Goal: Task Accomplishment & Management: Use online tool/utility

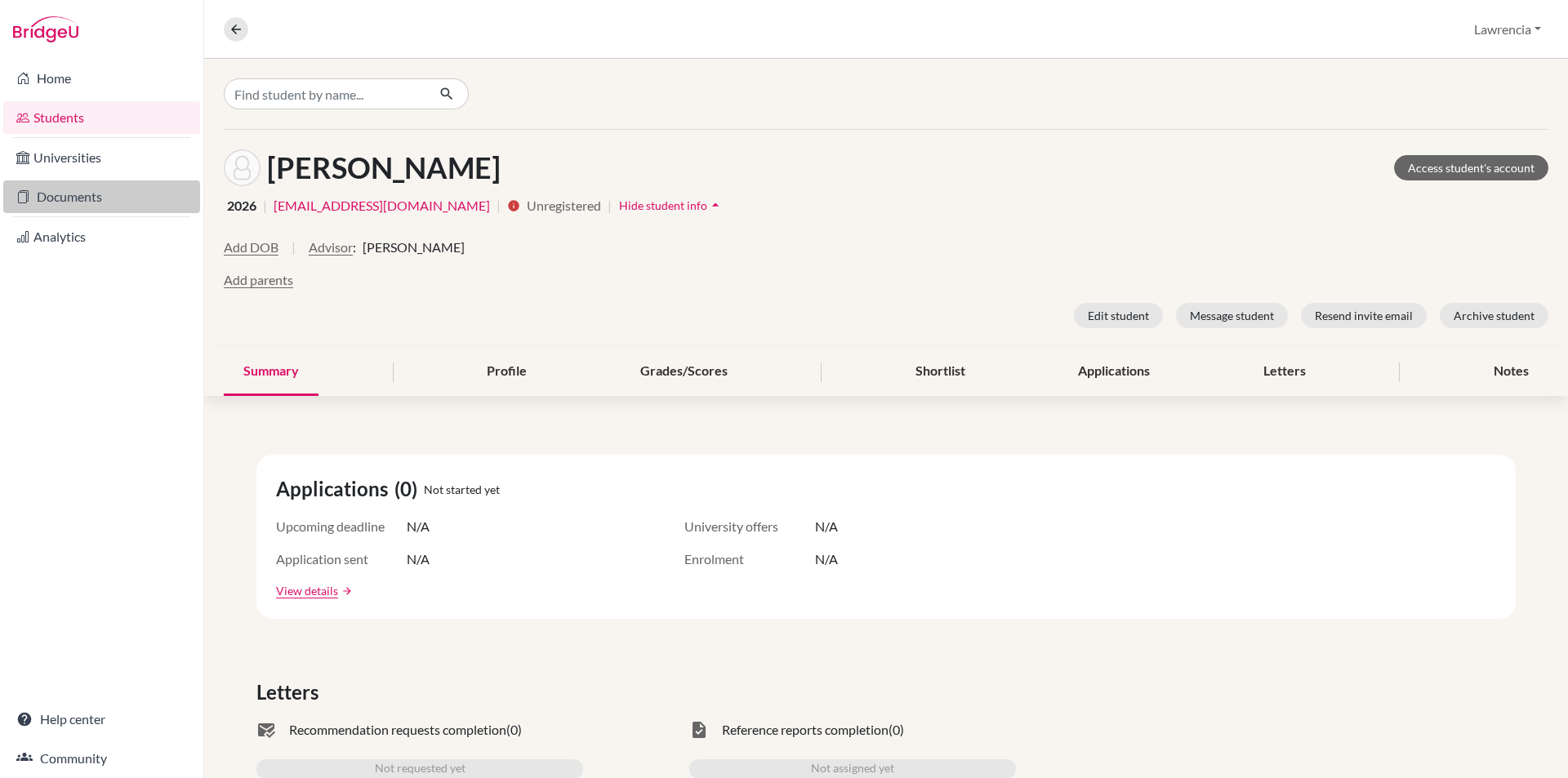
click at [140, 192] on link "Documents" at bounding box center [102, 197] width 197 height 33
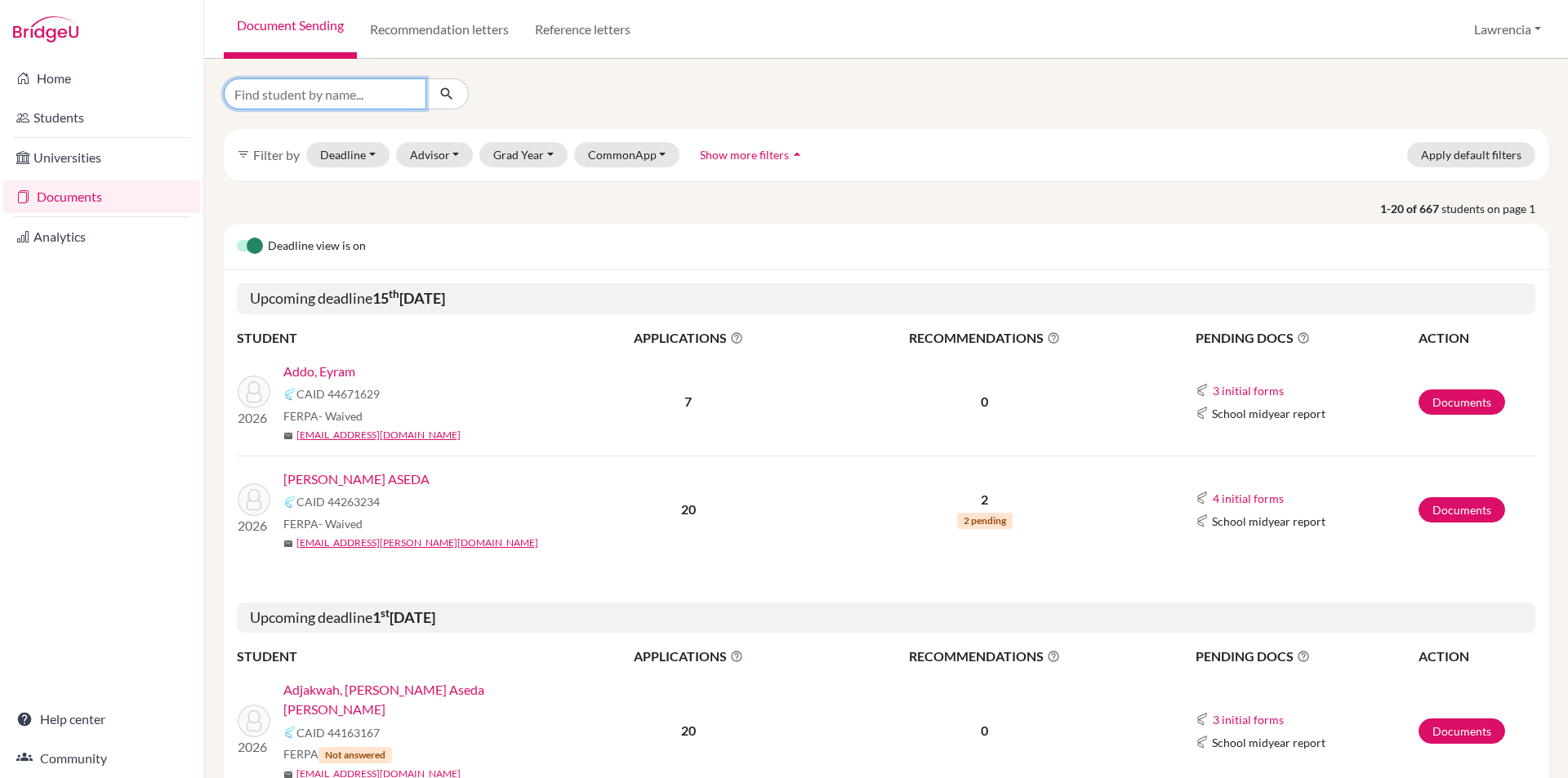
click at [370, 100] on input "Find student by name..." at bounding box center [324, 93] width 202 height 31
type input "[PERSON_NAME]"
click button "submit" at bounding box center [447, 93] width 44 height 31
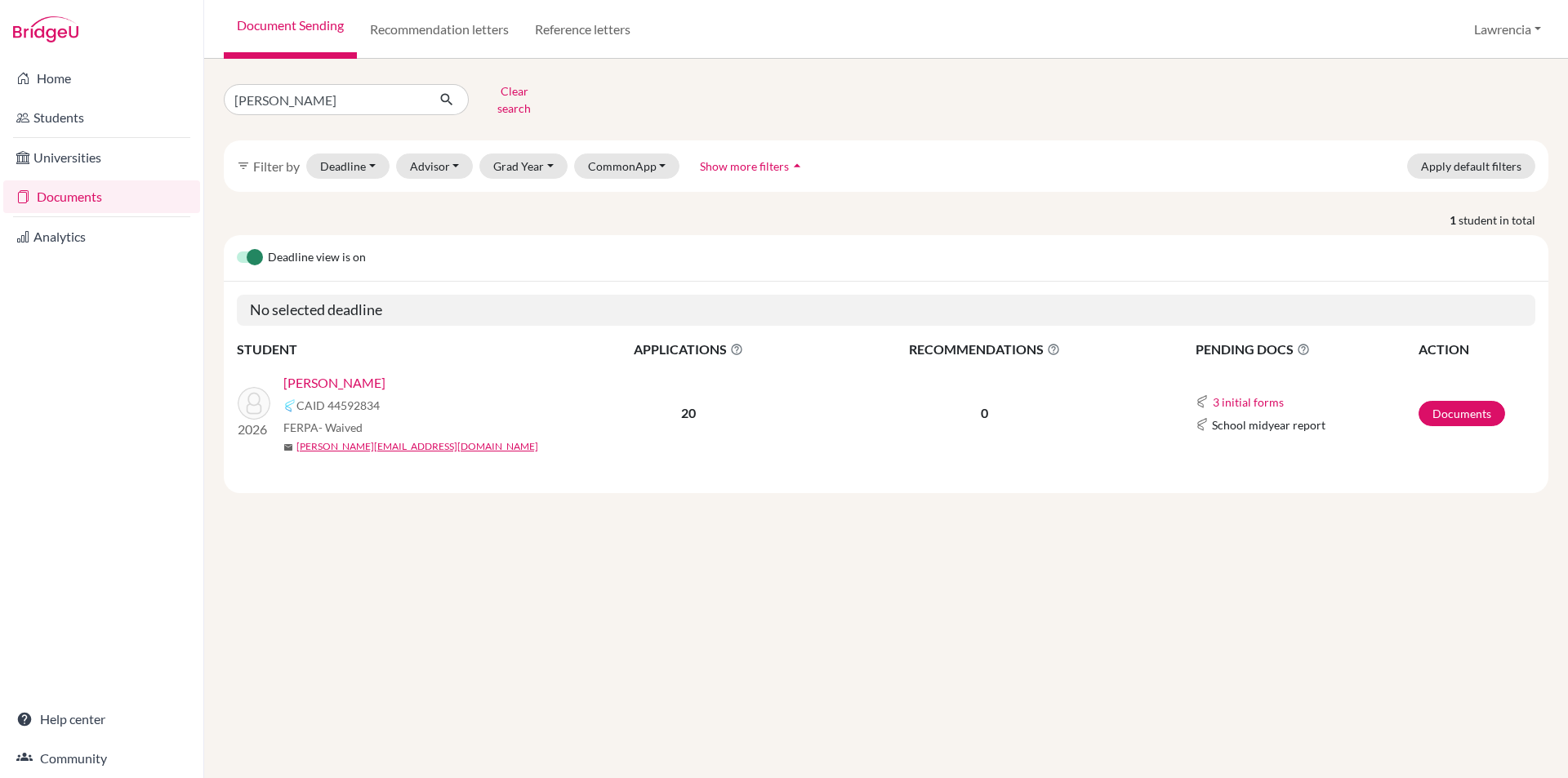
click at [327, 373] on link "[PERSON_NAME]" at bounding box center [334, 383] width 102 height 20
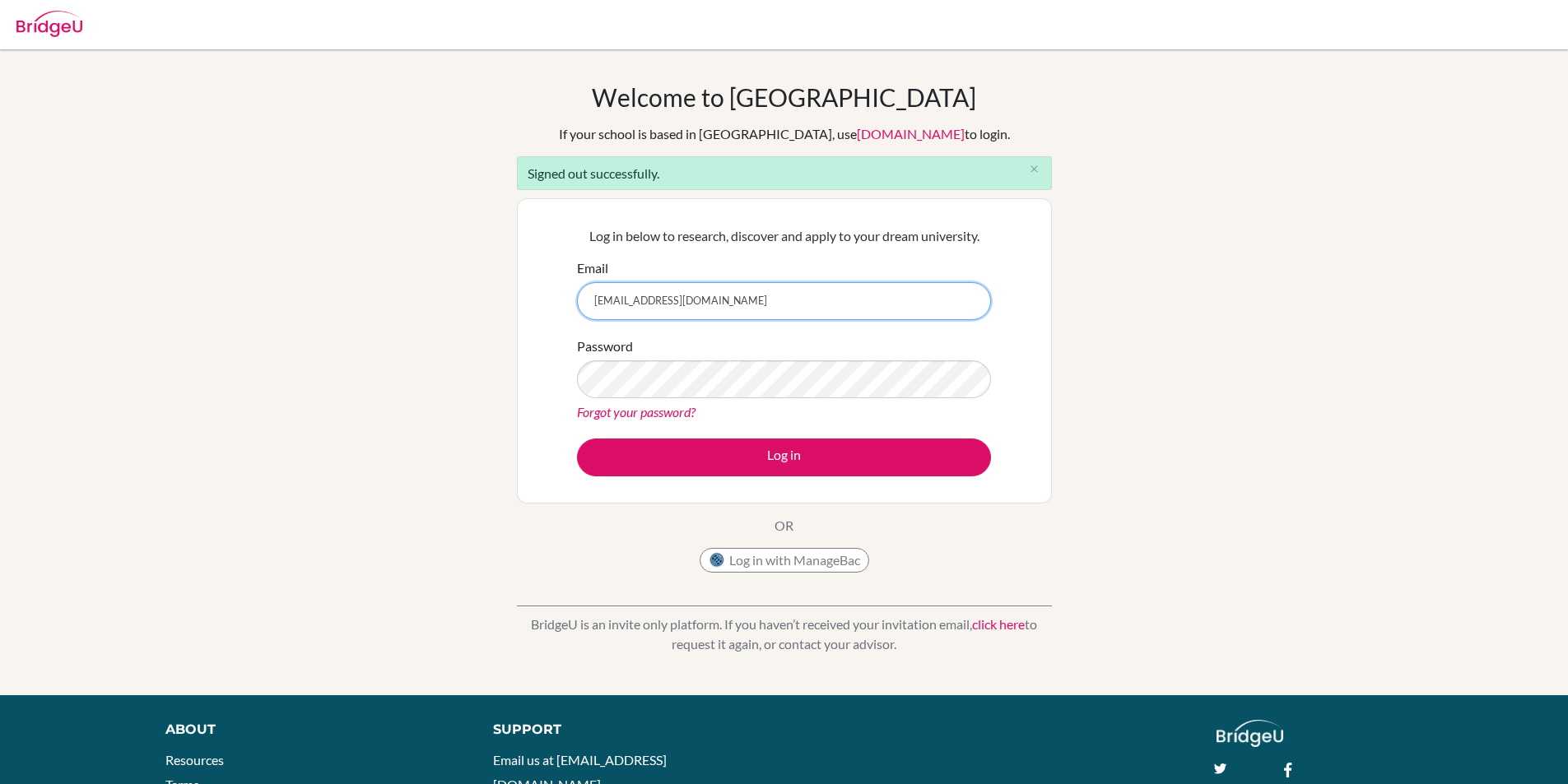
click at [775, 301] on input "lawrencia.oteng@icsghana.info" at bounding box center [784, 301] width 414 height 38
click at [663, 300] on input "lawrencia.oteng@icsghana.info" at bounding box center [784, 301] width 414 height 38
type input "[PERSON_NAME][EMAIL_ADDRESS][DOMAIN_NAME]"
click at [577, 439] on button "Log in" at bounding box center [784, 457] width 414 height 38
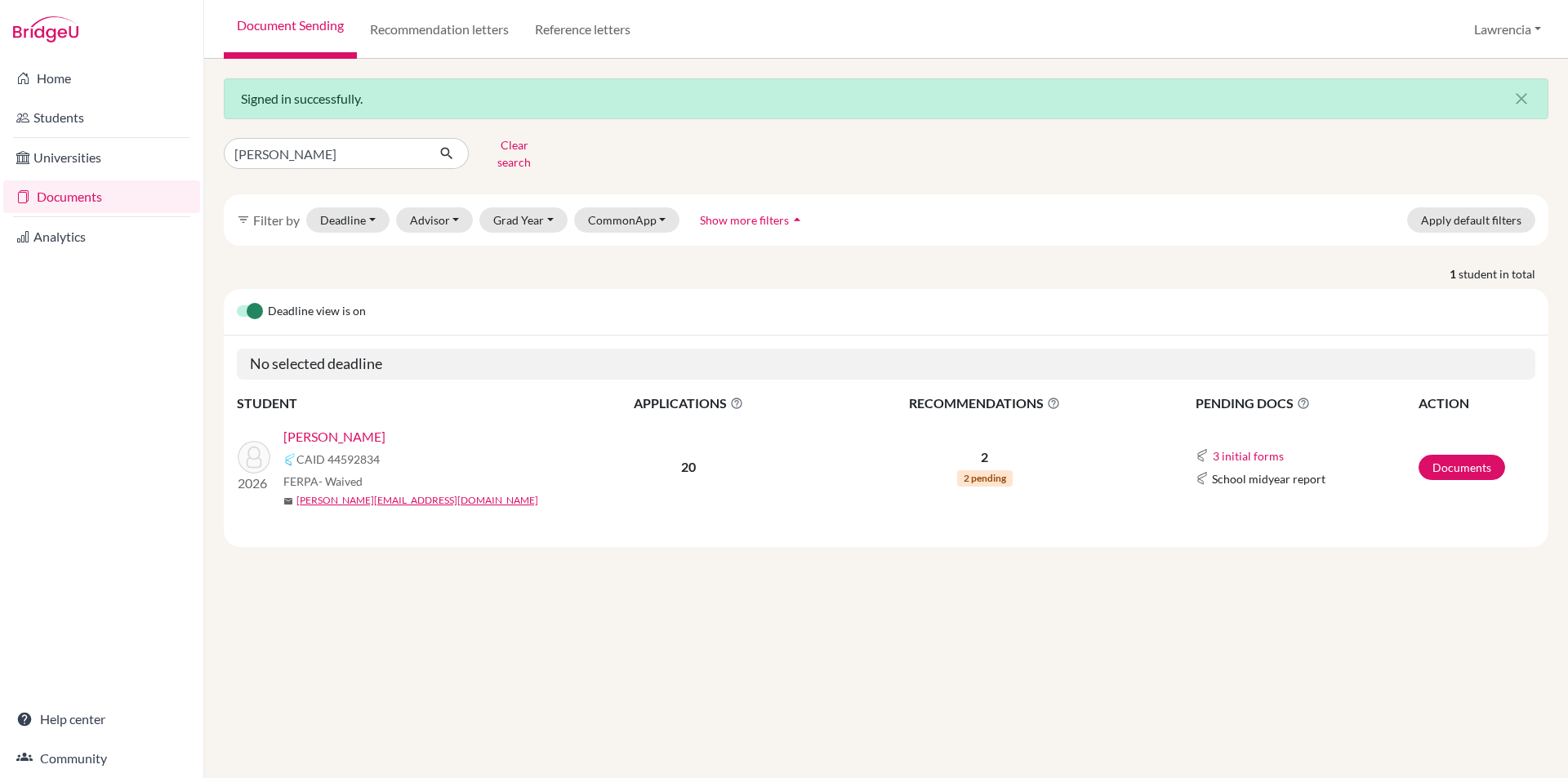
click at [348, 429] on link "[PERSON_NAME]" at bounding box center [334, 437] width 102 height 20
